Goal: Find specific page/section: Find specific page/section

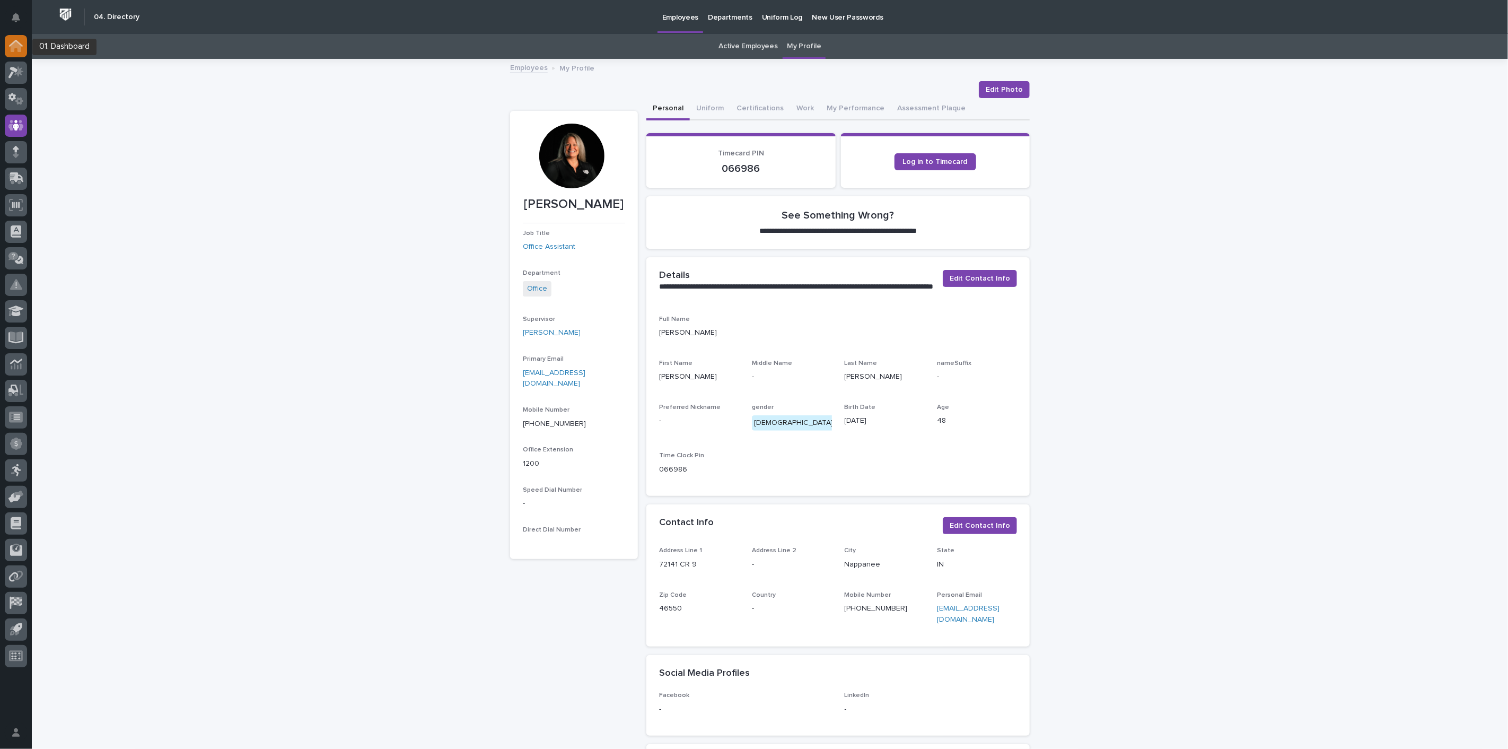
click at [25, 45] on div at bounding box center [16, 46] width 22 height 22
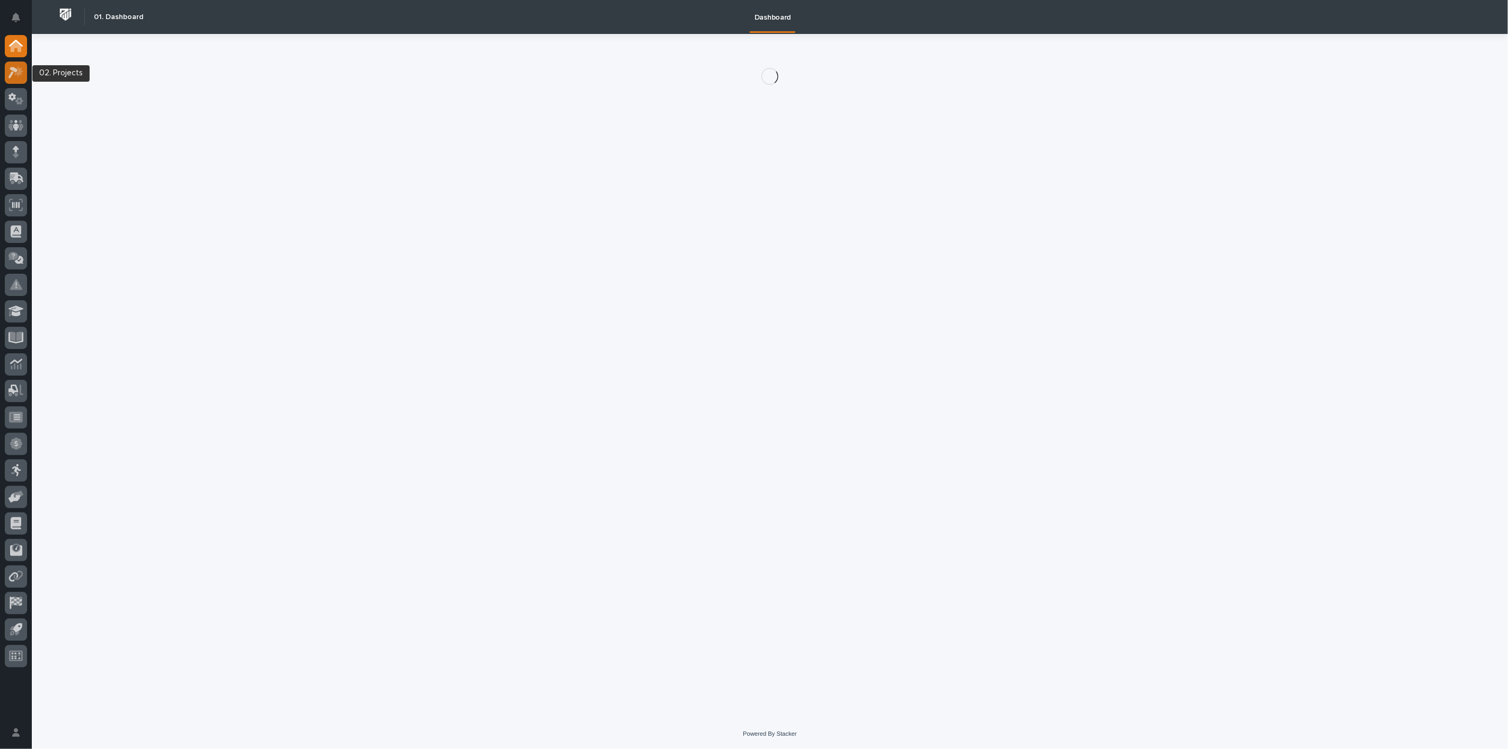
click at [22, 67] on icon at bounding box center [15, 72] width 15 height 12
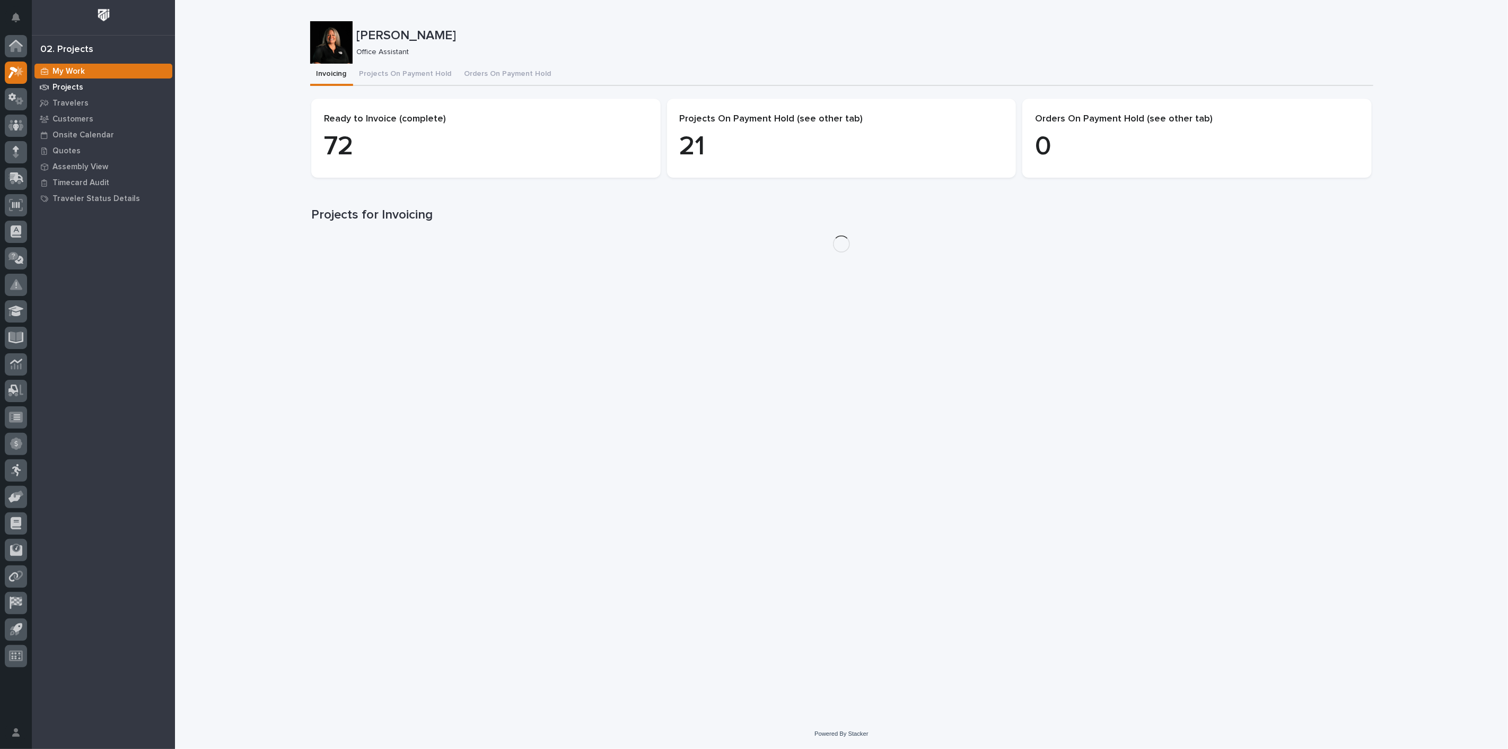
click at [74, 88] on p "Projects" at bounding box center [67, 88] width 31 height 10
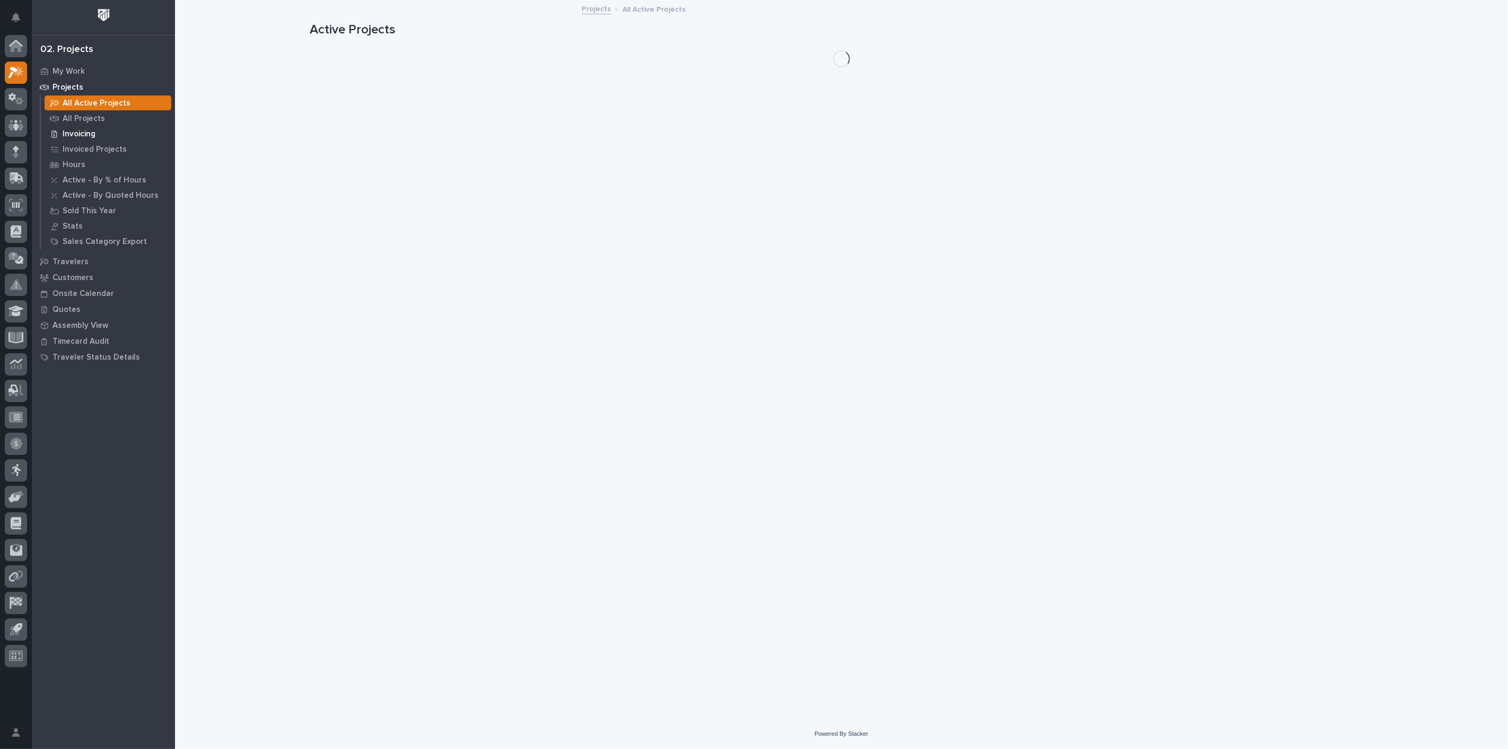
click at [78, 132] on p "Invoicing" at bounding box center [79, 134] width 33 height 10
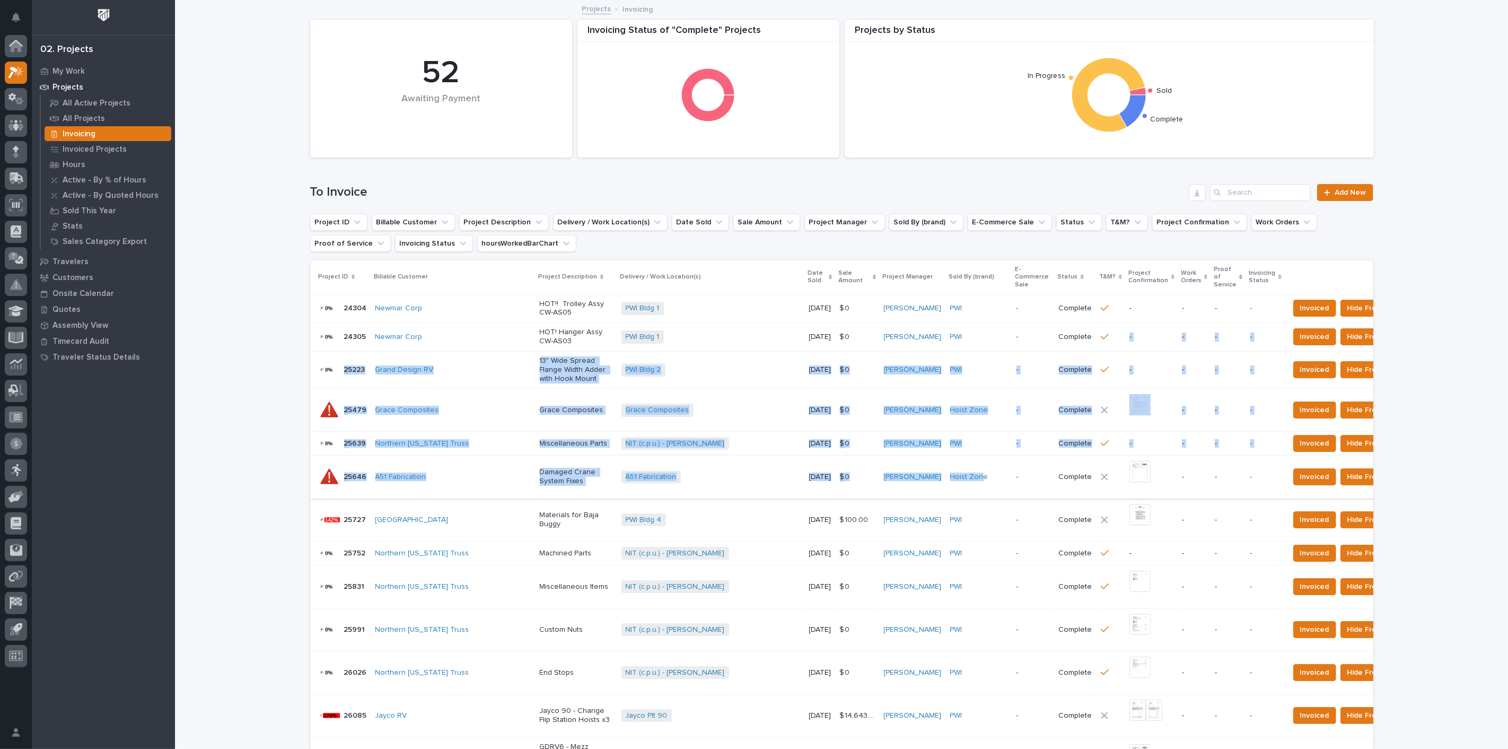
drag, startPoint x: 941, startPoint y: 460, endPoint x: 947, endPoint y: 488, distance: 29.3
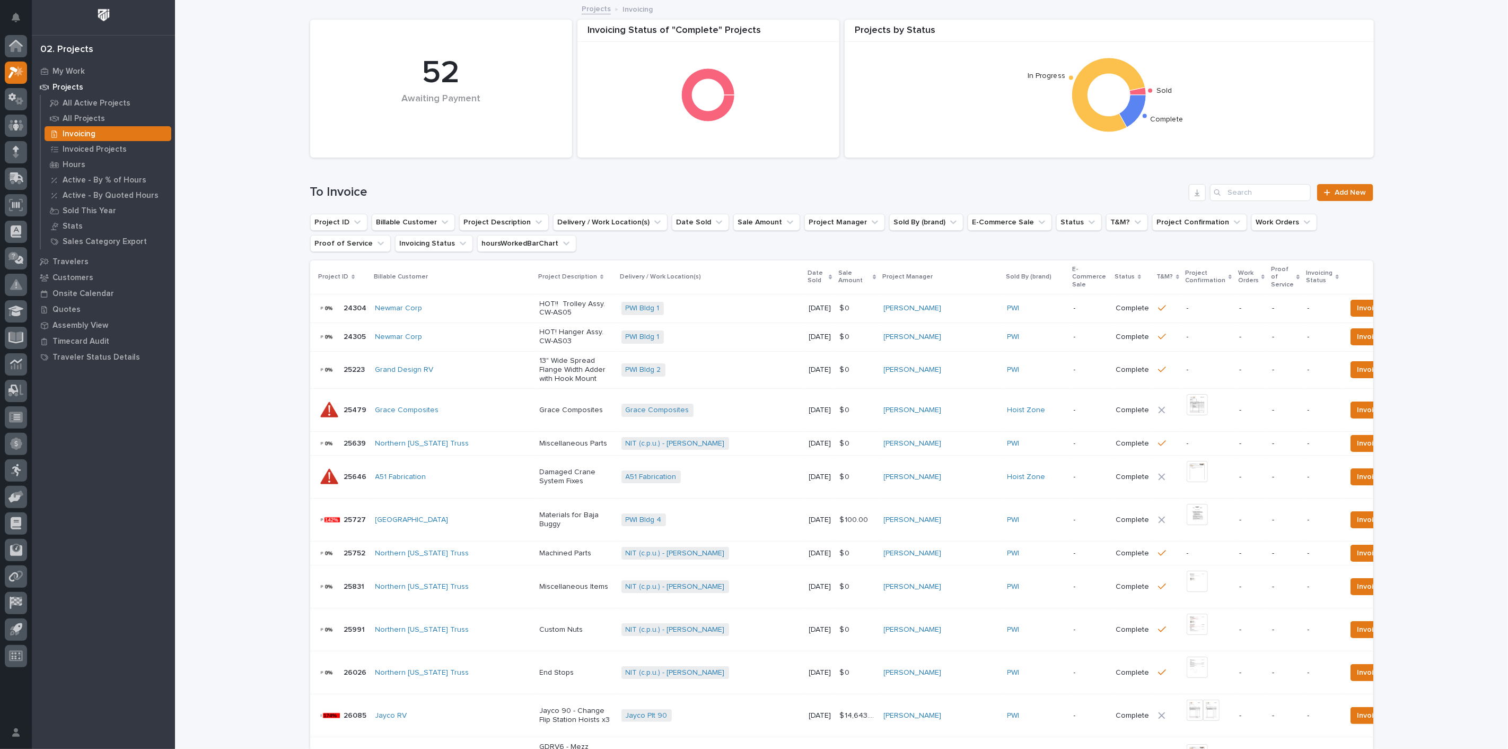
scroll to position [59, 0]
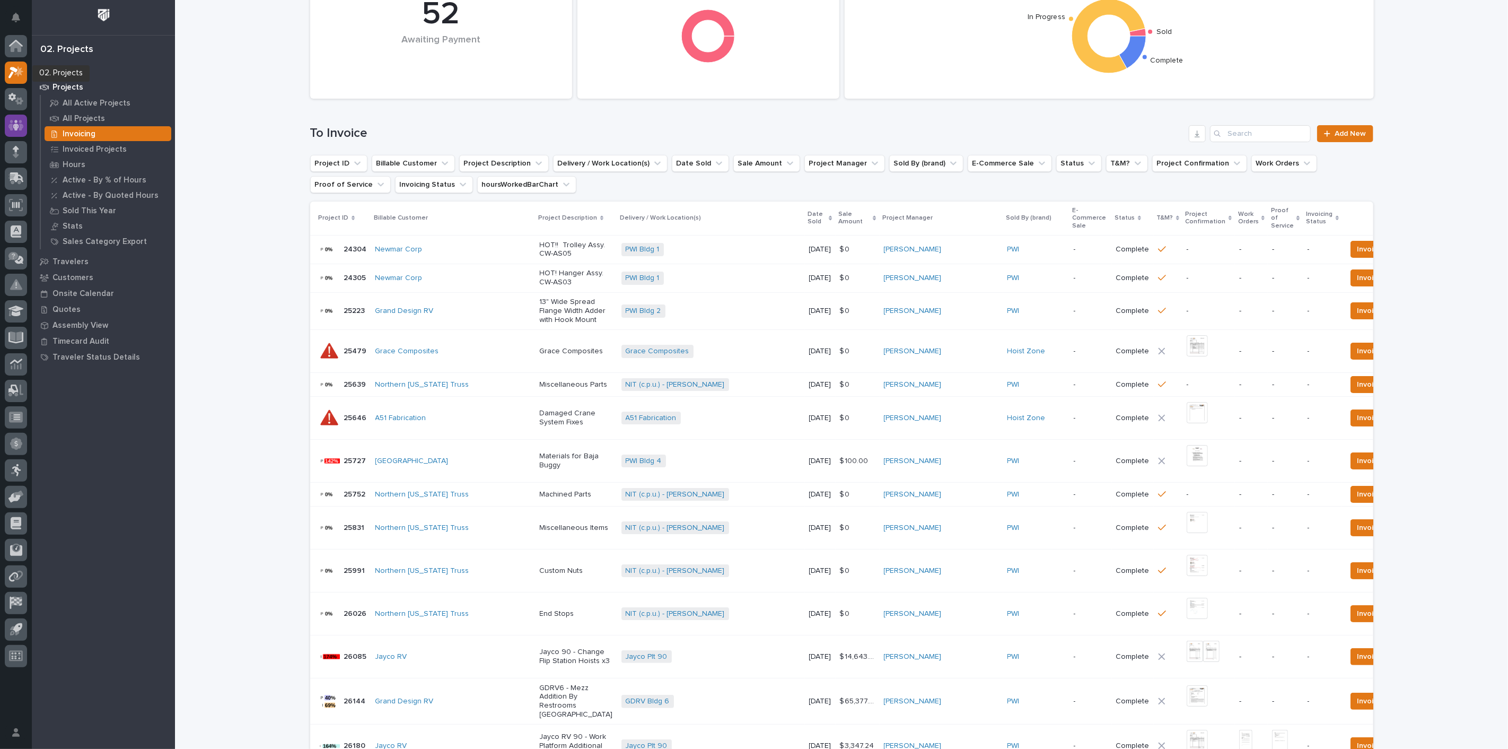
click at [13, 123] on icon at bounding box center [15, 125] width 15 height 12
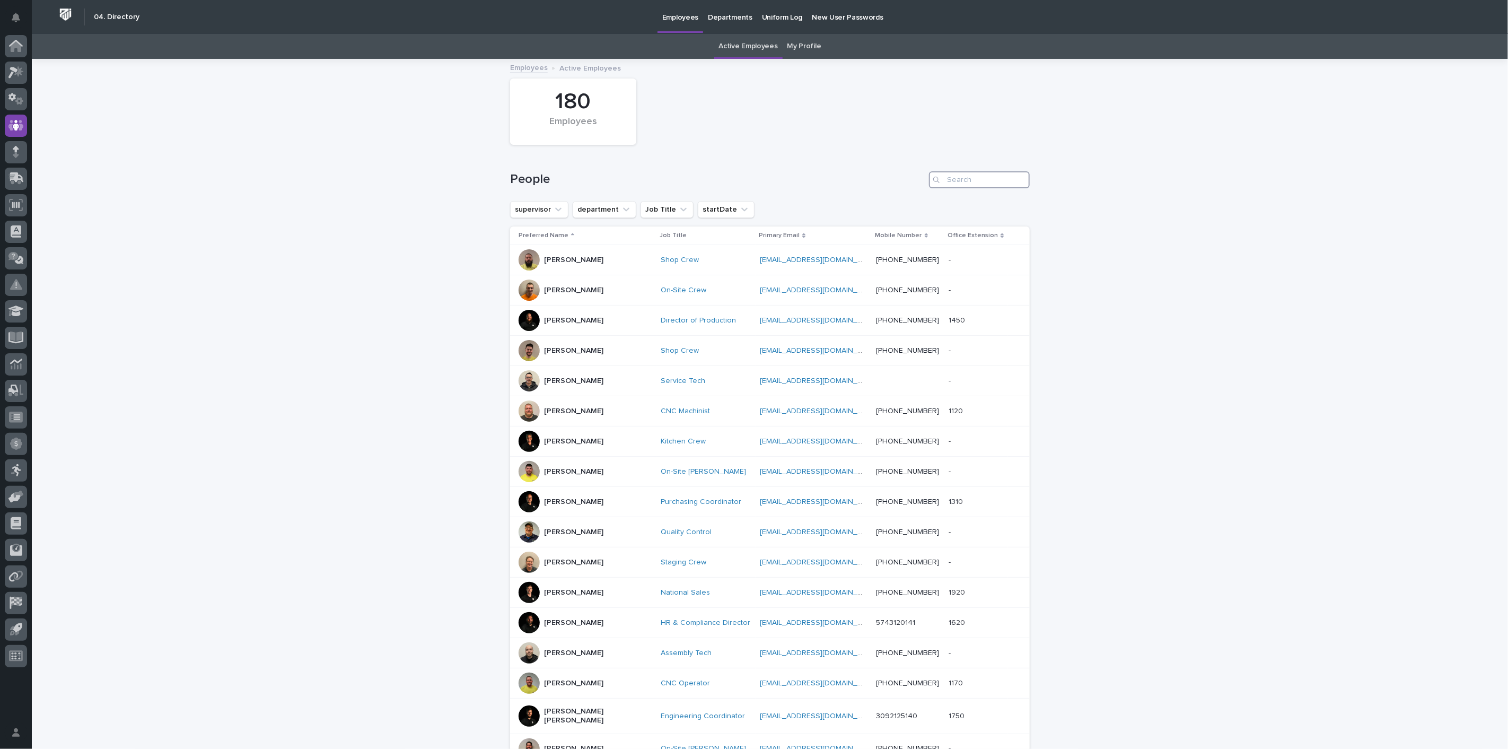
click at [957, 178] on input "Search" at bounding box center [979, 179] width 101 height 17
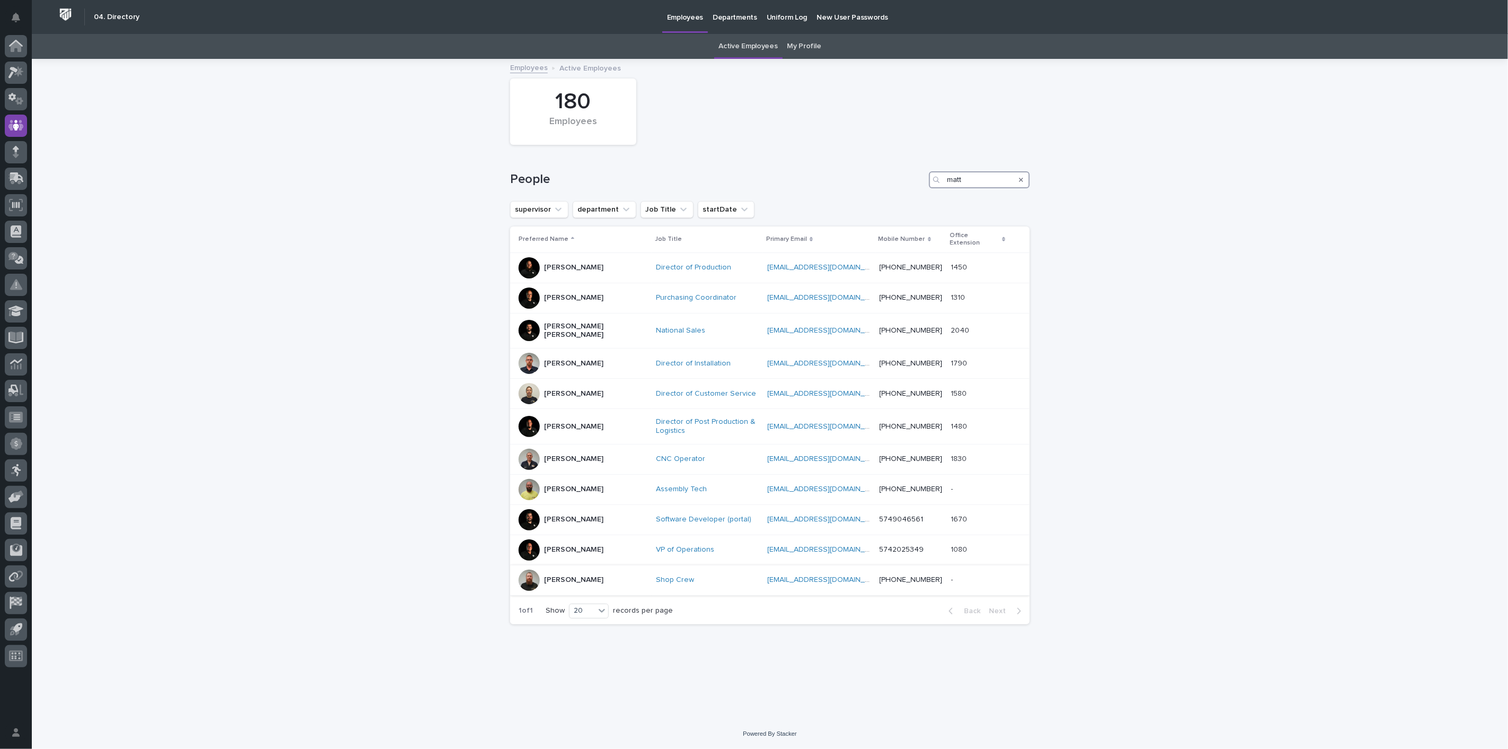
type input "matt"
click at [577, 575] on p "Matt Meinert" at bounding box center [573, 579] width 59 height 9
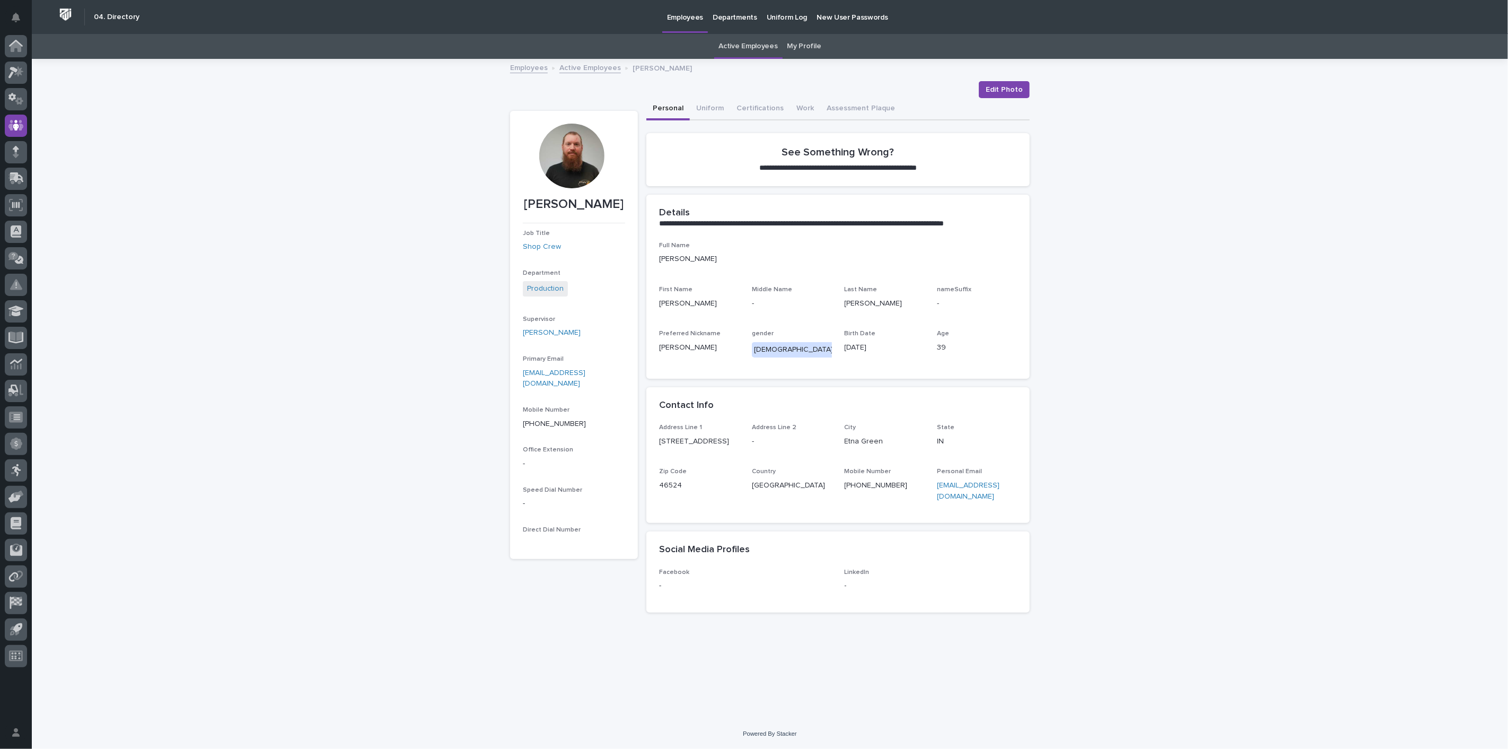
click at [533, 71] on link "Employees" at bounding box center [529, 67] width 38 height 12
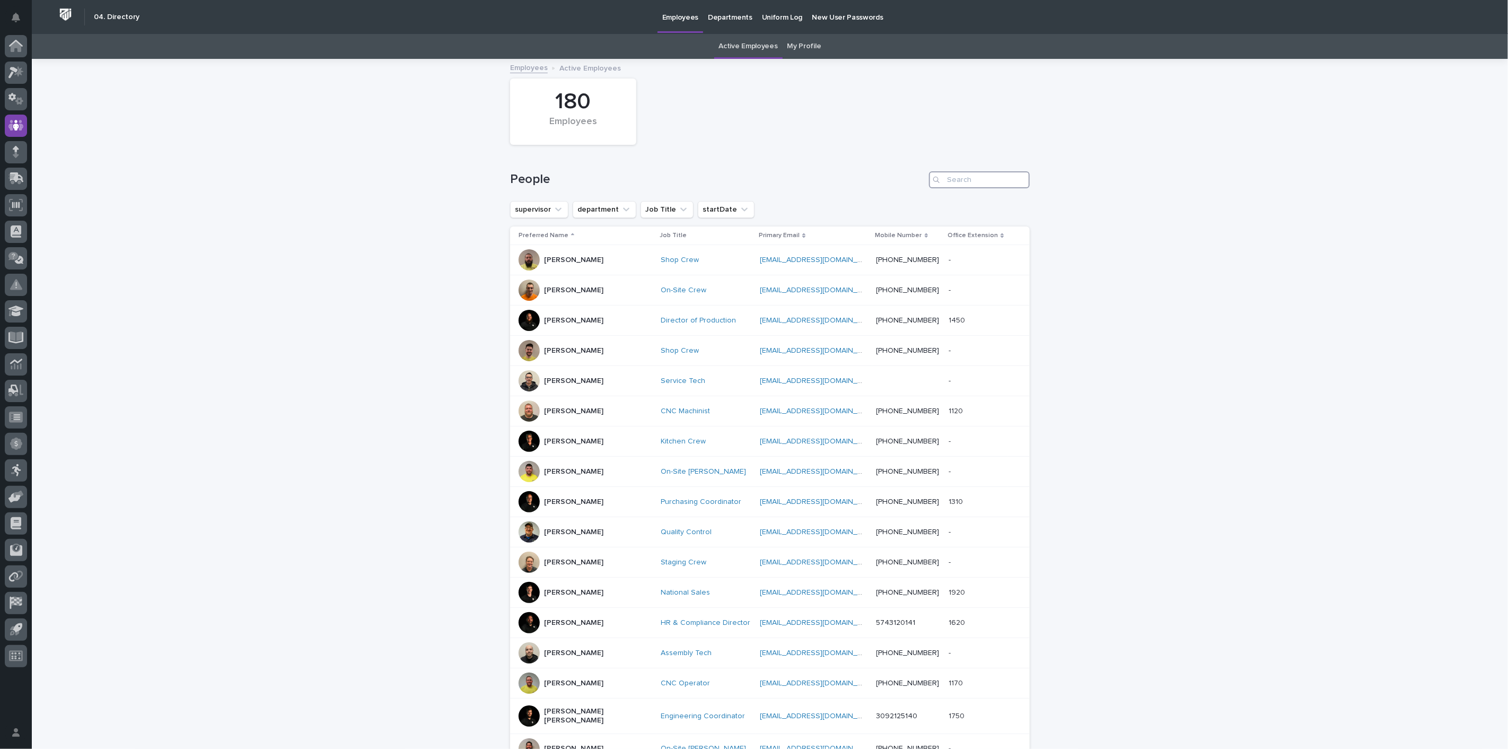
click at [970, 178] on input "Search" at bounding box center [979, 179] width 101 height 17
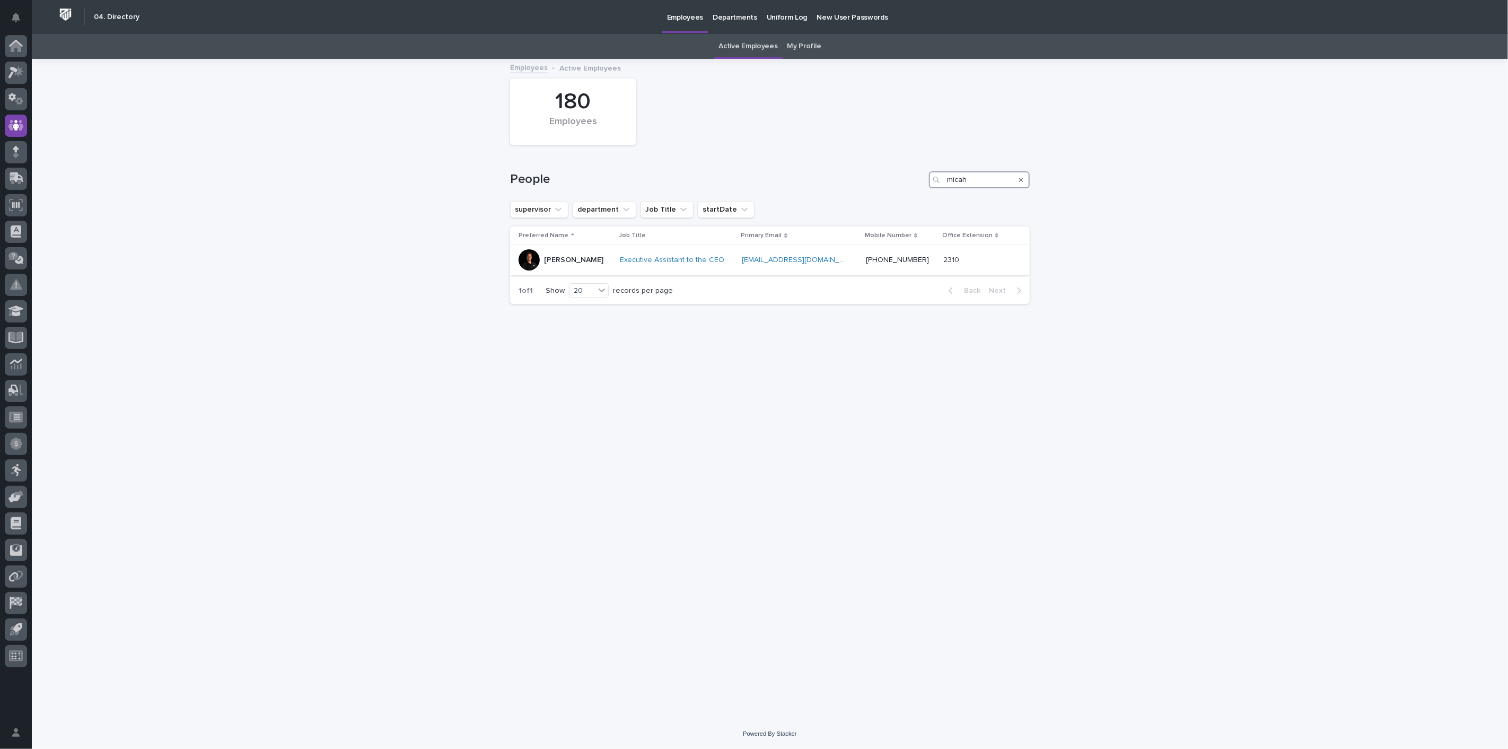
type input "micah"
click at [561, 260] on p "Micah Hershberger" at bounding box center [573, 260] width 59 height 9
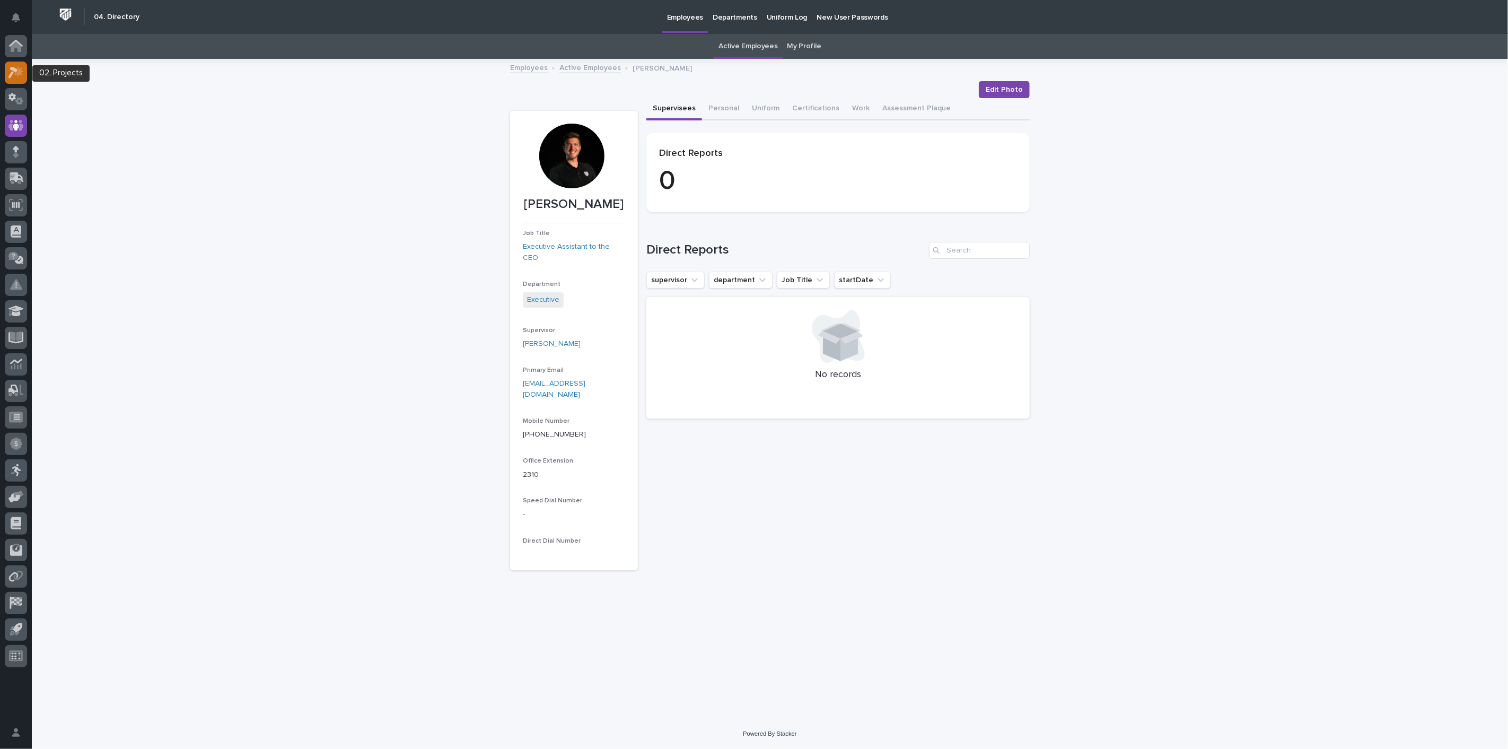
click at [19, 77] on icon at bounding box center [15, 72] width 15 height 12
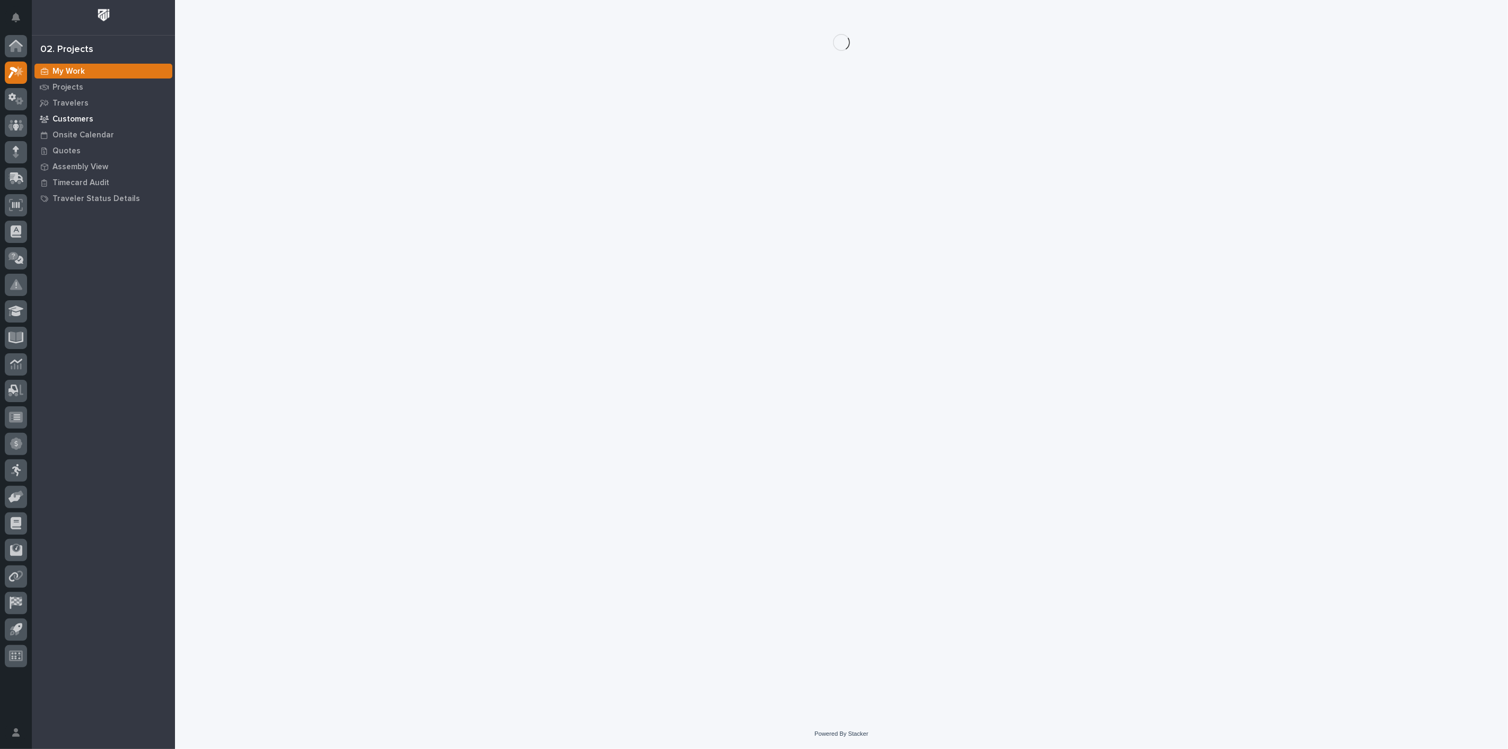
click at [74, 120] on p "Customers" at bounding box center [72, 120] width 41 height 10
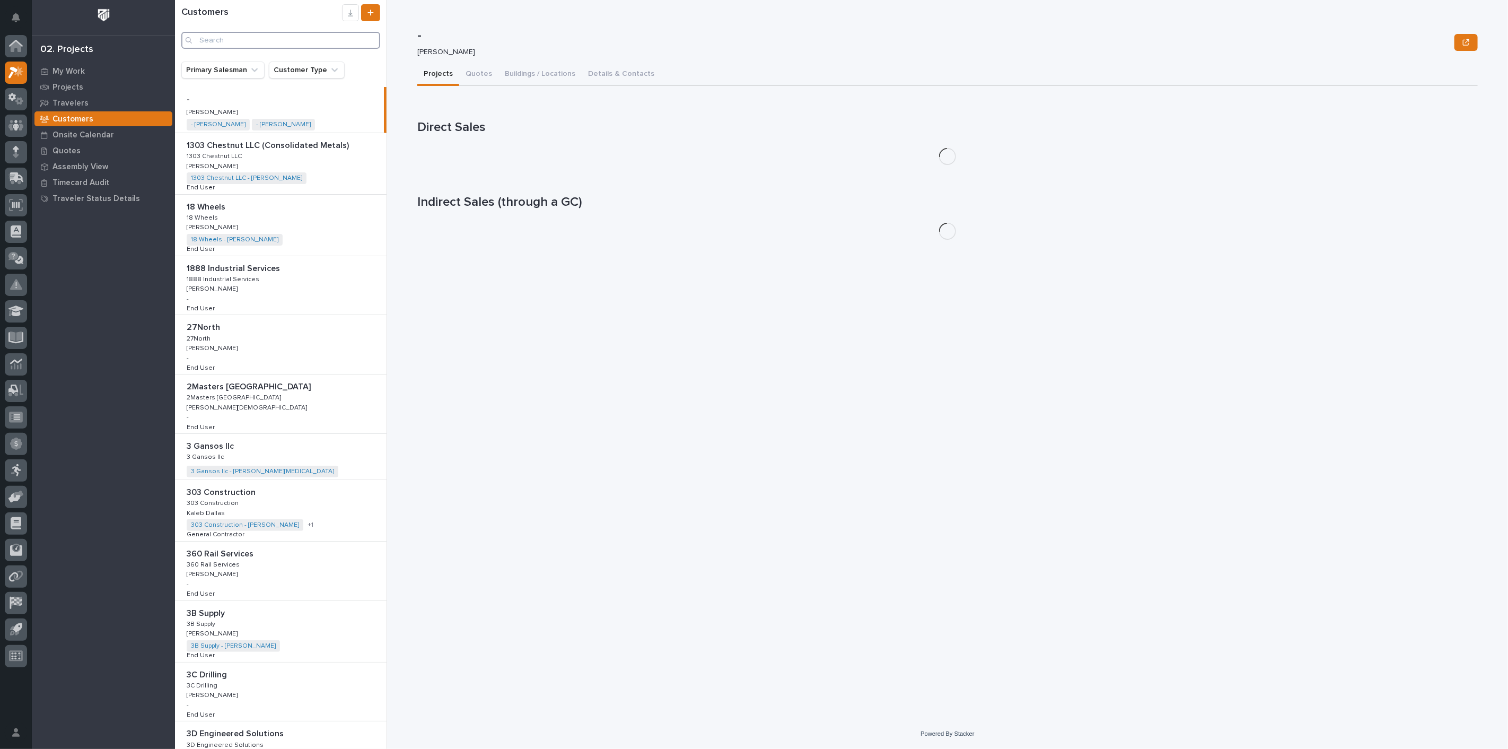
click at [273, 40] on input "Search" at bounding box center [280, 40] width 199 height 17
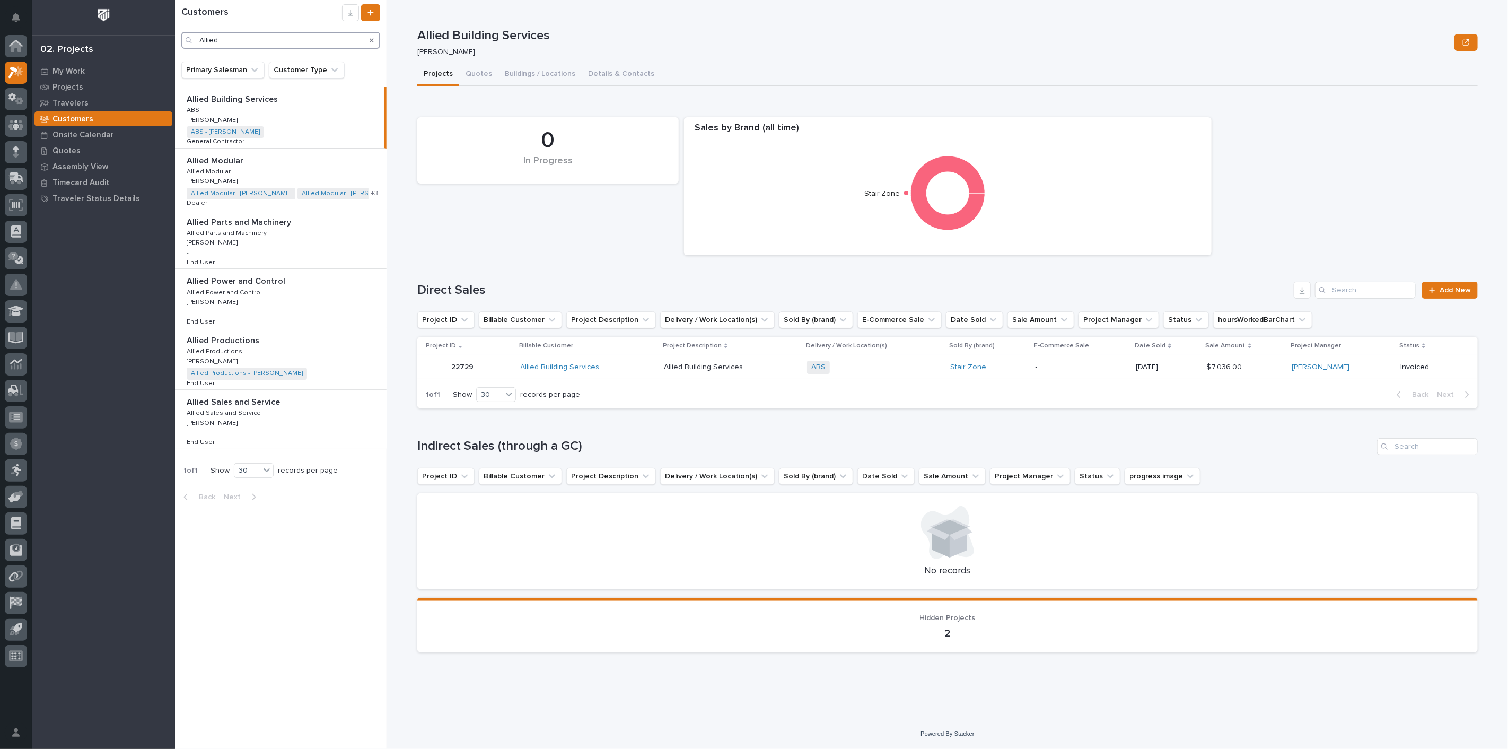
type input "Allied"
click at [262, 178] on div "Allied Modular Allied Modular Allied Modular Allied Modular Cole Ziegler Cole Z…" at bounding box center [281, 178] width 212 height 61
